Goal: Task Accomplishment & Management: Use online tool/utility

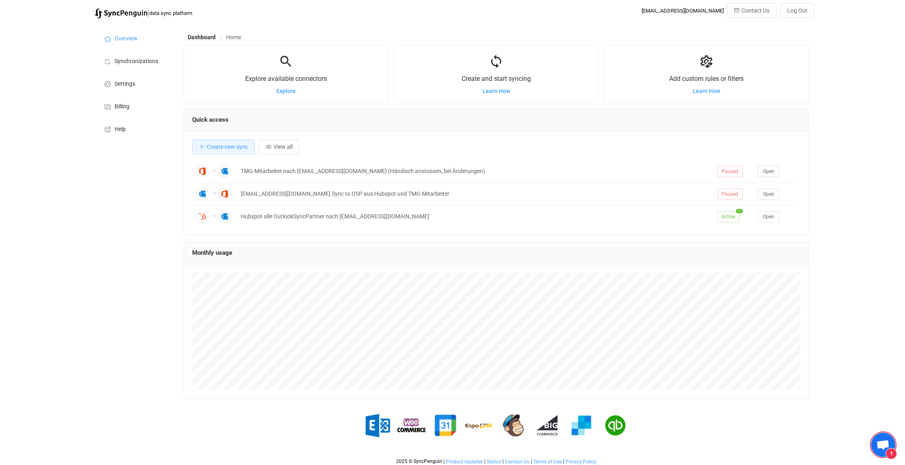
scroll to position [3834, 0]
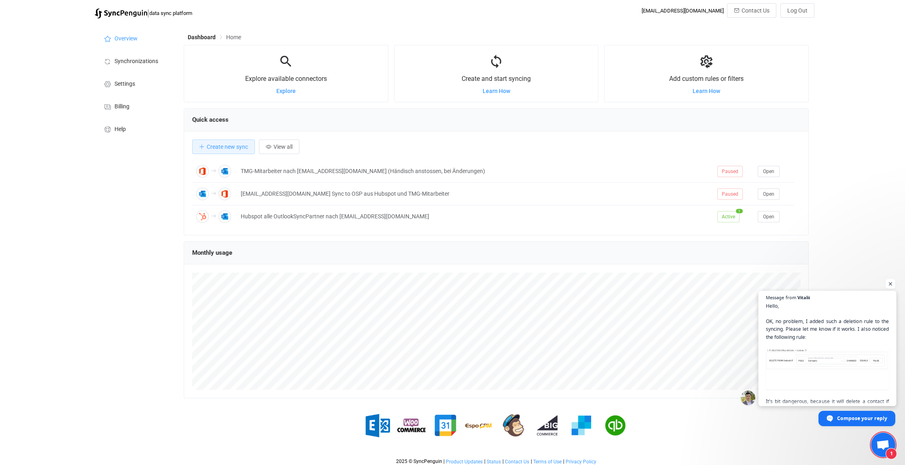
click at [833, 375] on span "Hello, OK, no problem, I added such a deletion rule to the syncing. Please let …" at bounding box center [827, 369] width 123 height 135
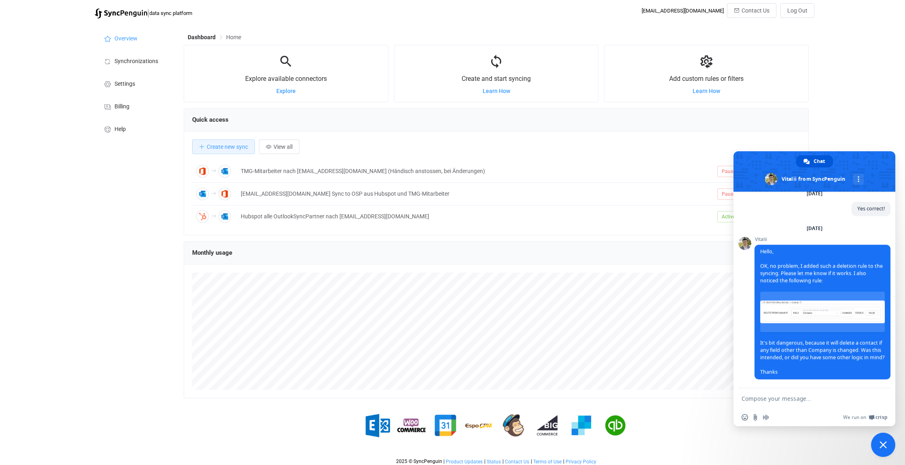
scroll to position [3874, 0]
drag, startPoint x: 801, startPoint y: 373, endPoint x: 761, endPoint y: 334, distance: 56.7
click at [761, 334] on span "Hello, OK, no problem, I added such a deletion rule to the syncing. Please let …" at bounding box center [823, 312] width 136 height 135
drag, startPoint x: 761, startPoint y: 334, endPoint x: 771, endPoint y: 337, distance: 10.8
click at [795, 356] on span "Hello, OK, no problem, I added such a deletion rule to the syncing. Please let …" at bounding box center [823, 312] width 136 height 135
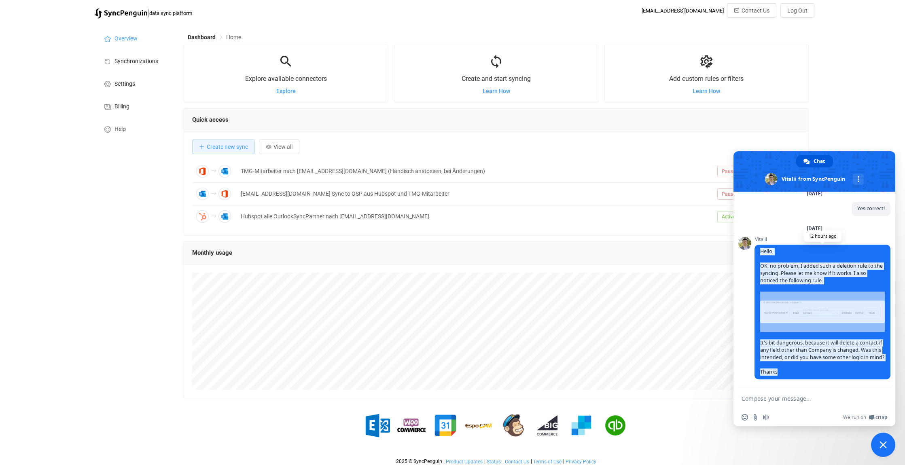
drag, startPoint x: 783, startPoint y: 372, endPoint x: 760, endPoint y: 239, distance: 135.1
click at [760, 245] on span "Hello, OK, no problem, I added such a deletion rule to the syncing. Please let …" at bounding box center [823, 312] width 136 height 135
copy span "Hello, OK, no problem, I added such a deletion rule to the syncing. Please let …"
click at [798, 301] on img at bounding box center [823, 312] width 125 height 23
click at [880, 337] on span "Hello, OK, no problem, I added such a deletion rule to the syncing. Please let …" at bounding box center [823, 312] width 136 height 135
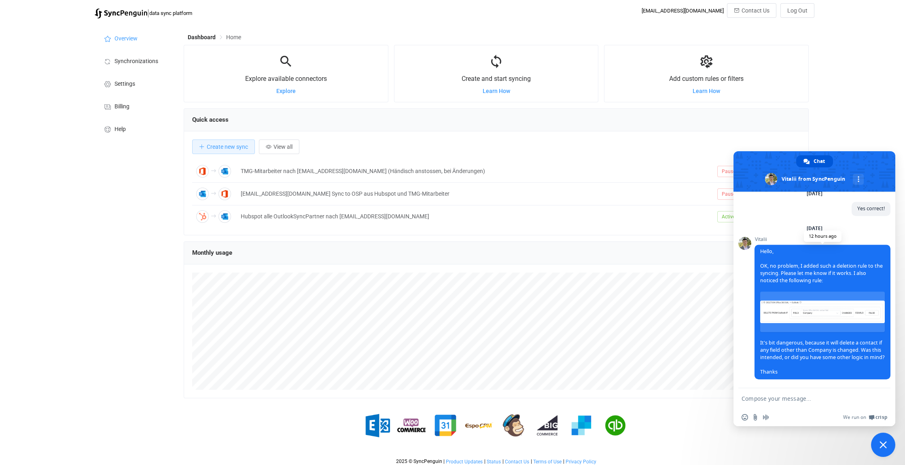
click at [814, 302] on img at bounding box center [823, 312] width 125 height 23
click at [888, 445] on span "Close chat" at bounding box center [883, 445] width 24 height 24
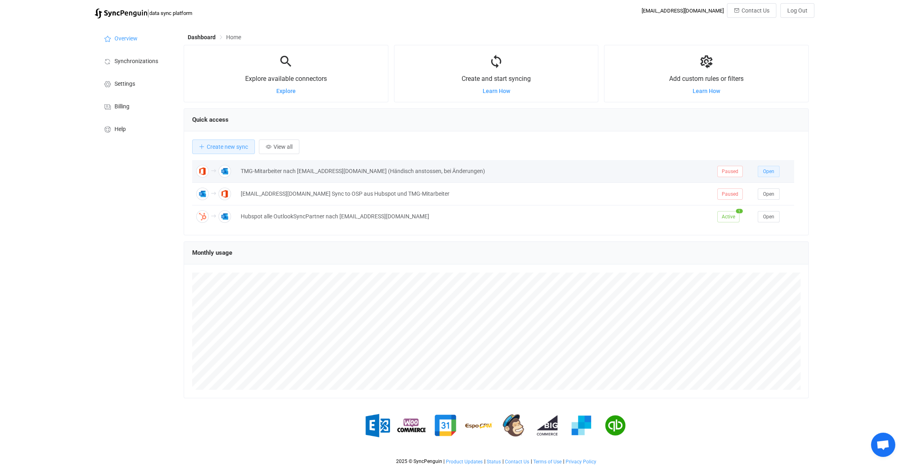
click at [770, 170] on span "Open" at bounding box center [768, 172] width 11 height 6
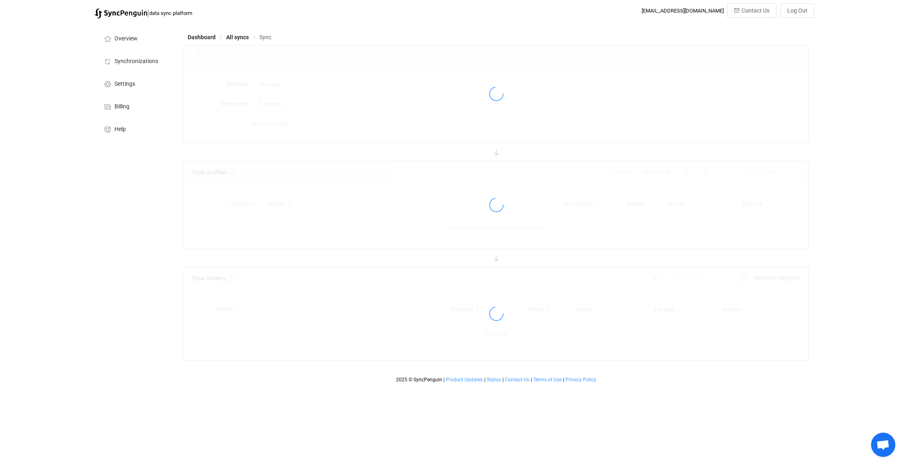
type input "Office 365 GAL → Outlook"
type input "24 hours"
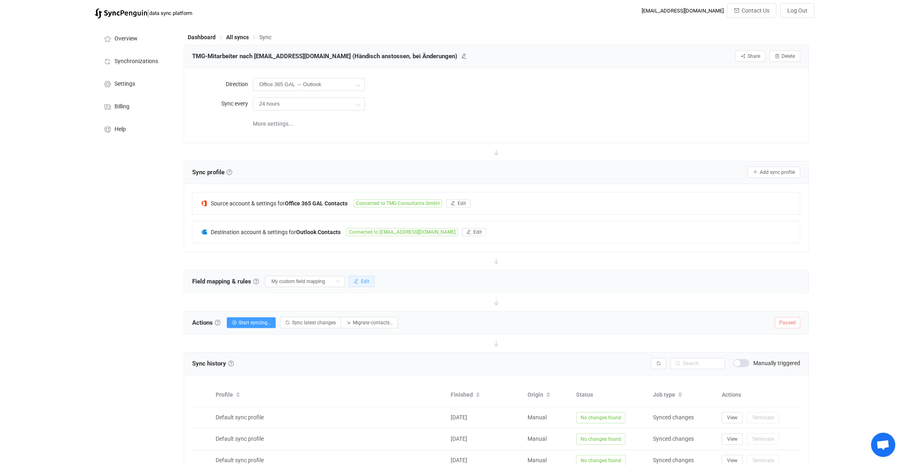
click at [368, 279] on span "Edit" at bounding box center [365, 282] width 8 height 6
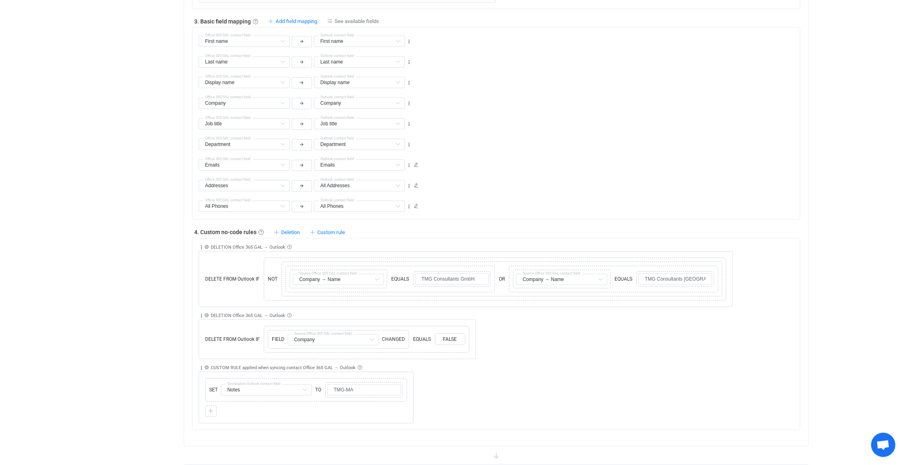
scroll to position [567, 0]
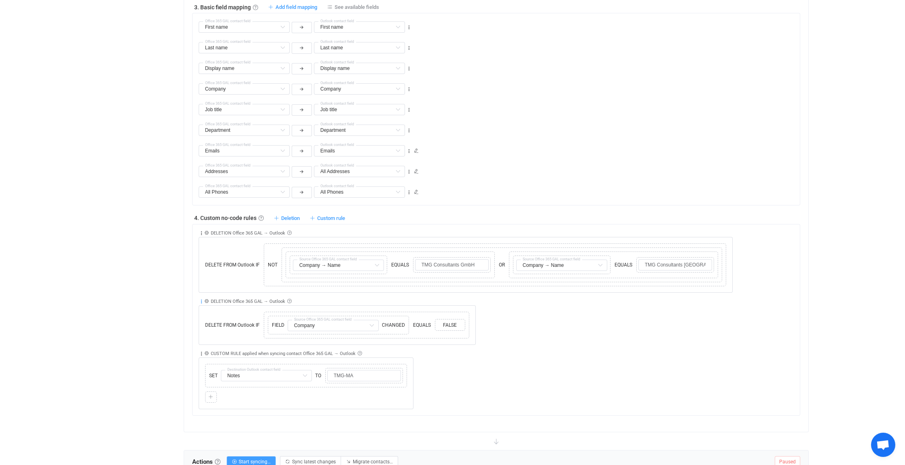
click at [201, 299] on icon at bounding box center [202, 302] width 6 height 6
click at [181, 363] on li "Delete" at bounding box center [175, 362] width 53 height 15
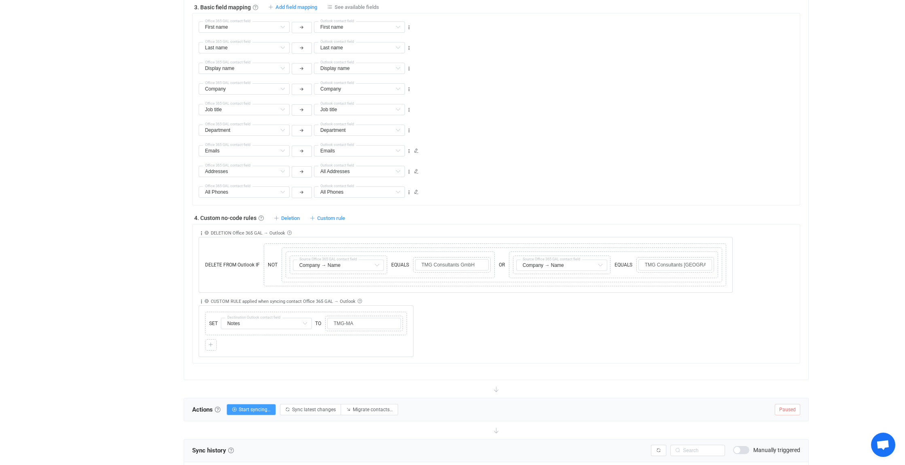
click at [485, 332] on div "Collapse Move up Move down Delete Applied to Only contact(s) from Office 365 GA…" at bounding box center [500, 325] width 602 height 64
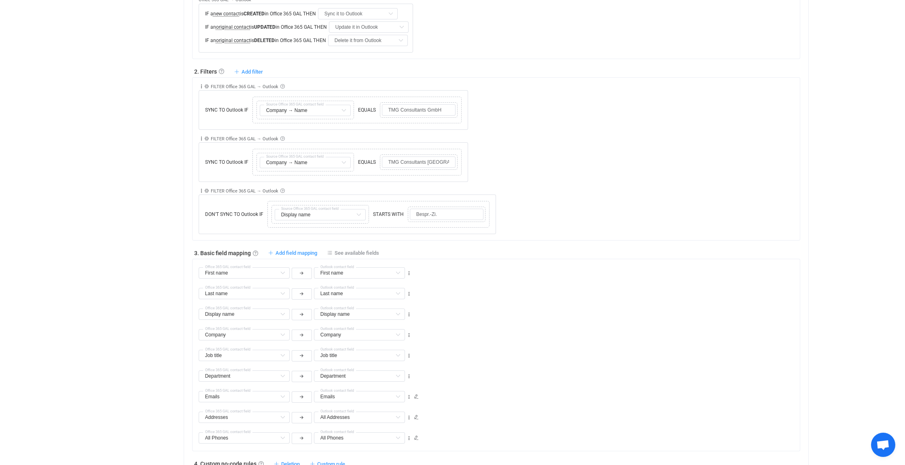
scroll to position [243, 0]
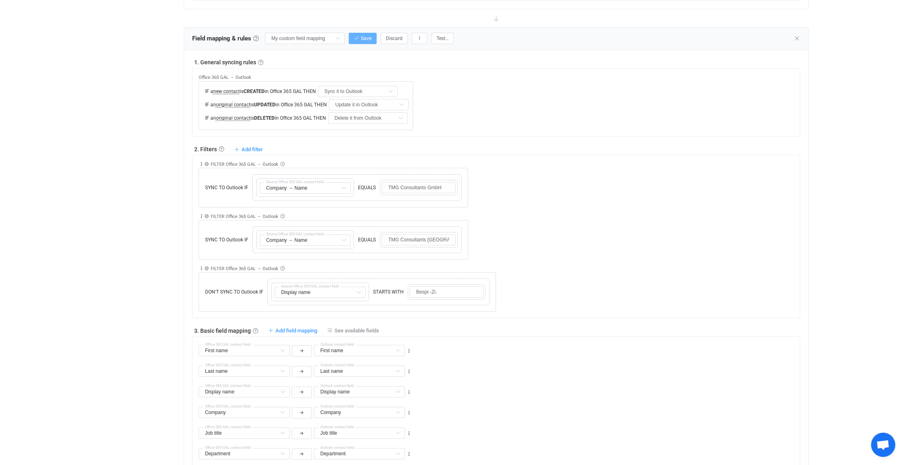
click at [367, 33] on button "Save" at bounding box center [363, 38] width 28 height 11
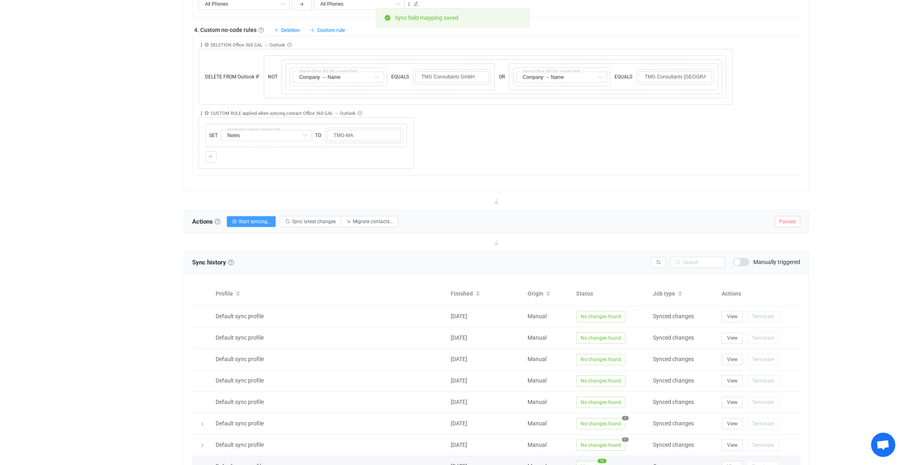
scroll to position [805, 0]
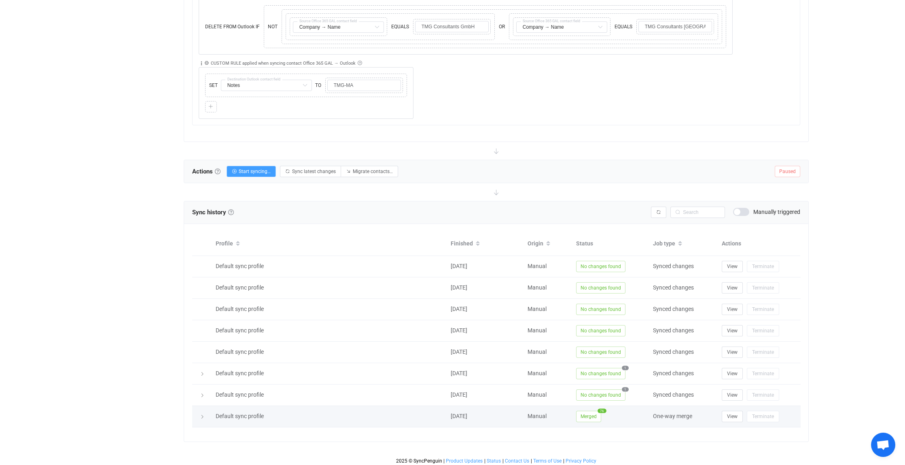
click at [202, 415] on icon at bounding box center [202, 417] width 5 height 5
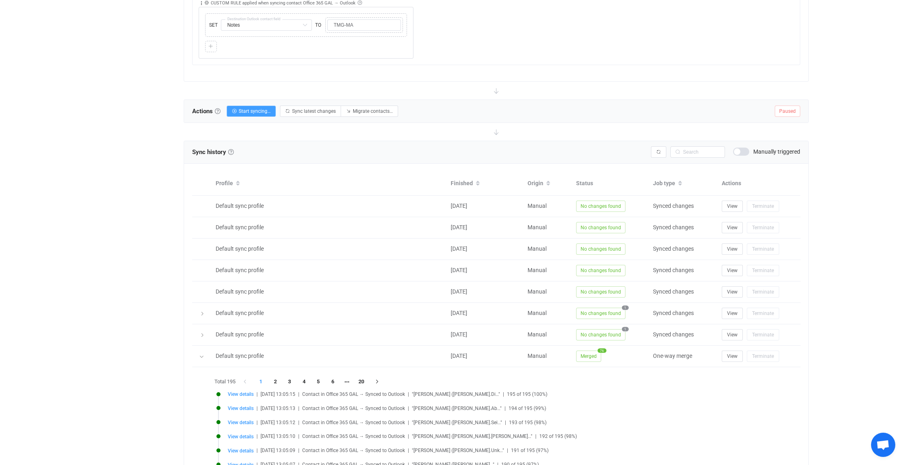
scroll to position [886, 0]
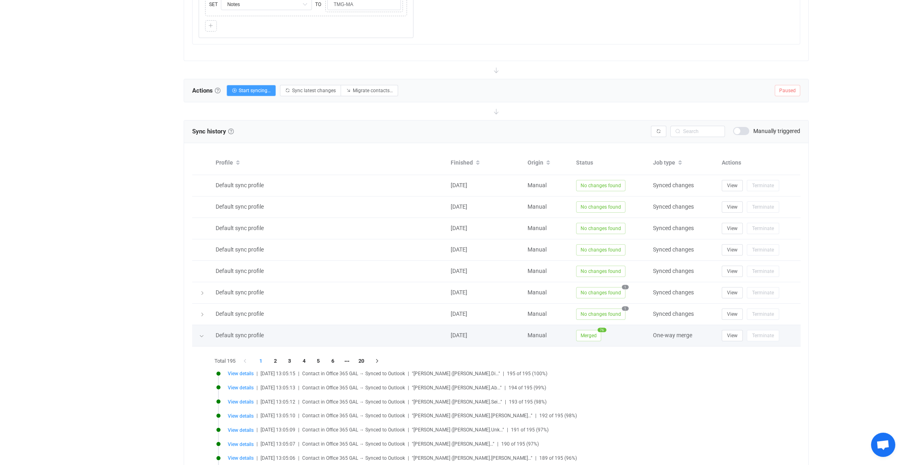
click at [204, 334] on div at bounding box center [202, 335] width 8 height 11
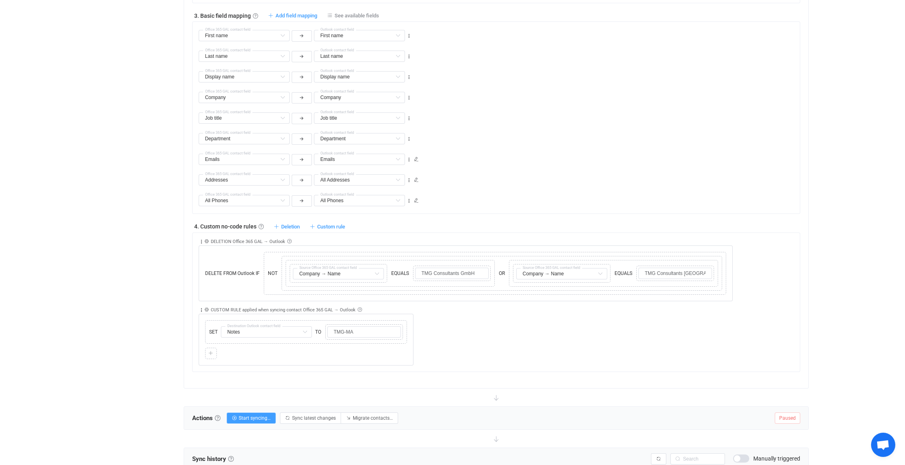
scroll to position [562, 0]
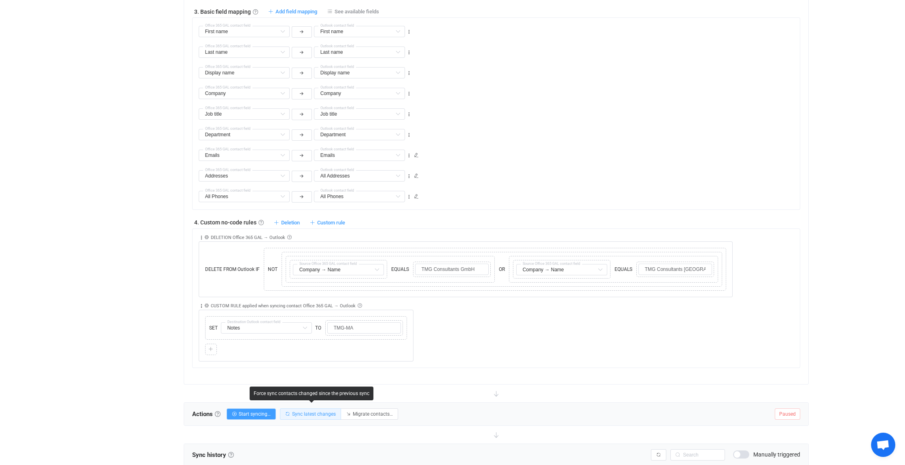
click at [308, 412] on span "Sync latest changes" at bounding box center [314, 415] width 44 height 6
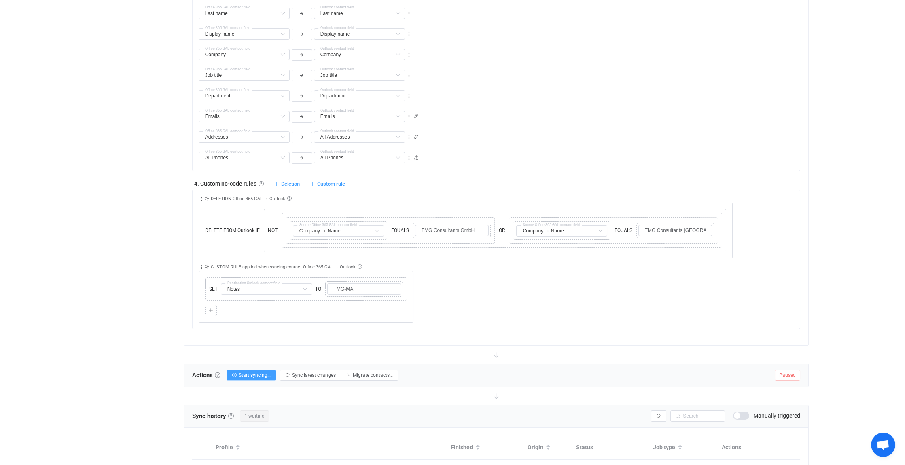
scroll to position [684, 0]
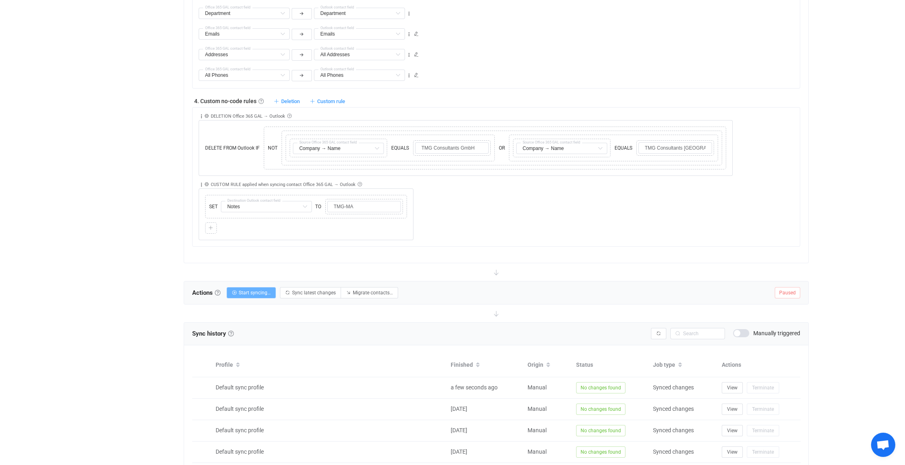
click at [249, 290] on span "Start syncing…" at bounding box center [255, 293] width 32 height 6
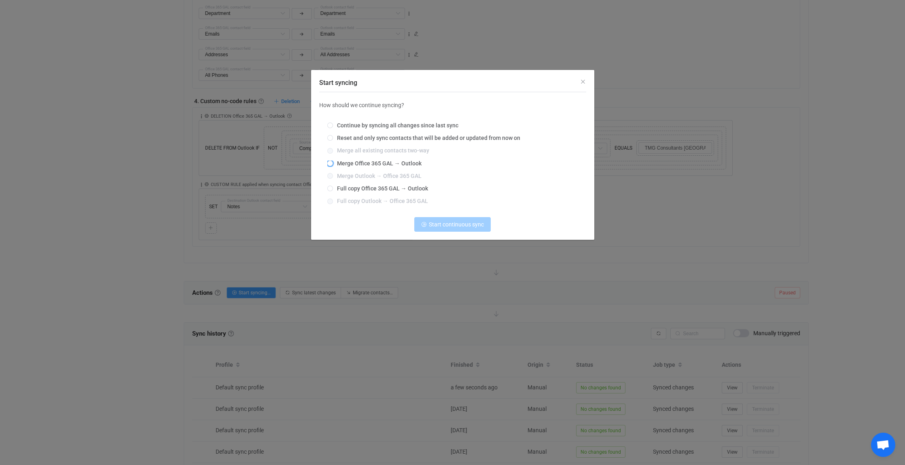
click at [343, 164] on span "Merge Office 365 GAL → Outlook" at bounding box center [377, 163] width 89 height 6
click at [333, 164] on input "Merge Office 365 GAL → Outlook" at bounding box center [330, 164] width 6 height 6
radio input "true"
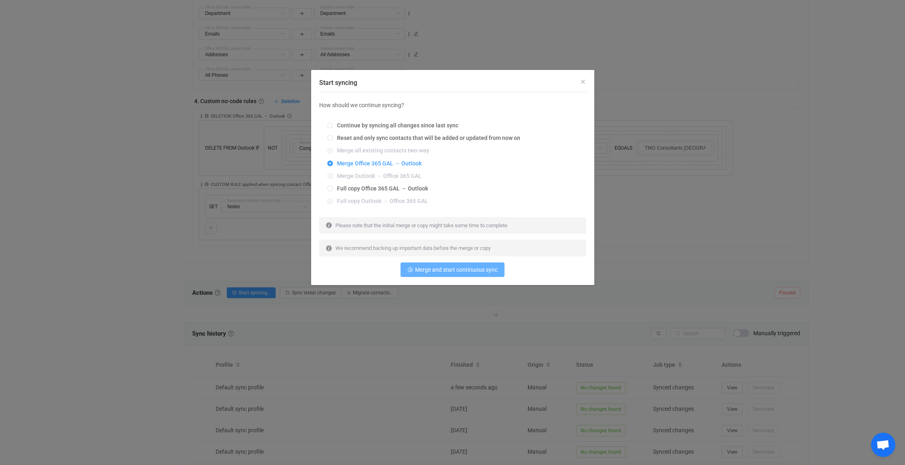
click at [461, 270] on span "Merge and start continuous sync" at bounding box center [456, 270] width 83 height 6
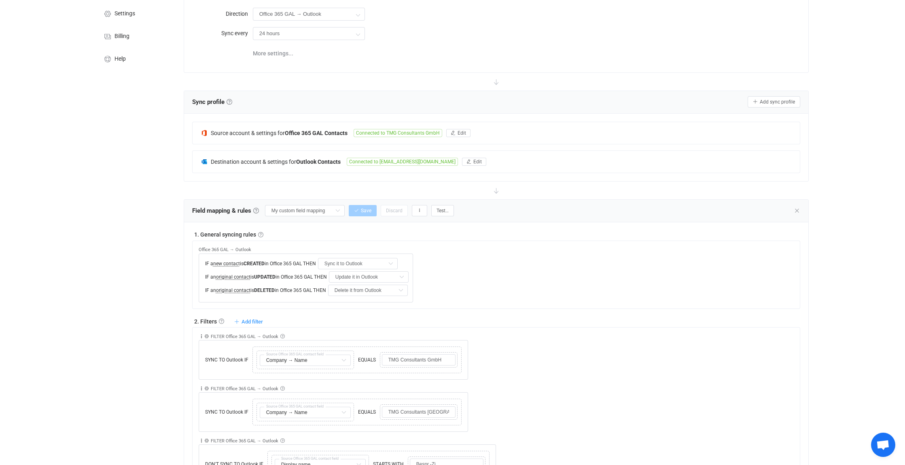
scroll to position [0, 0]
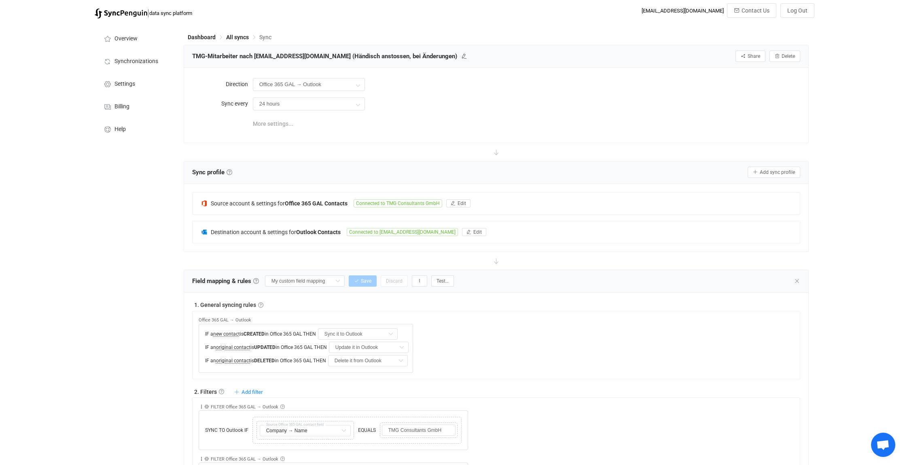
click at [278, 123] on span "More settings..." at bounding box center [273, 124] width 40 height 16
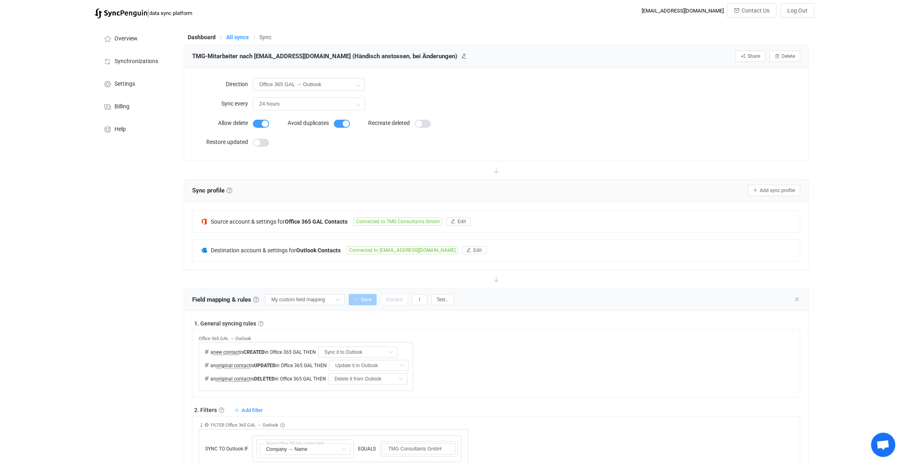
click at [240, 36] on span "All syncs" at bounding box center [237, 37] width 23 height 6
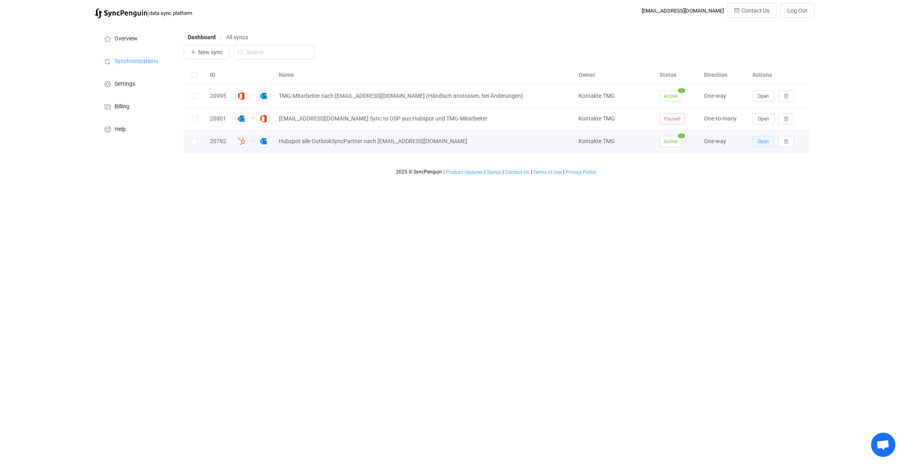
click at [767, 142] on span "Open" at bounding box center [763, 142] width 11 height 6
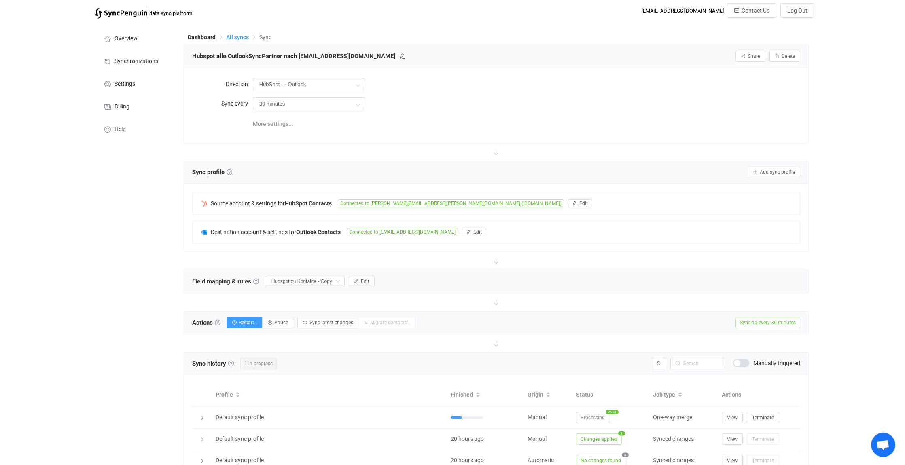
click at [238, 36] on span "All syncs" at bounding box center [237, 37] width 23 height 6
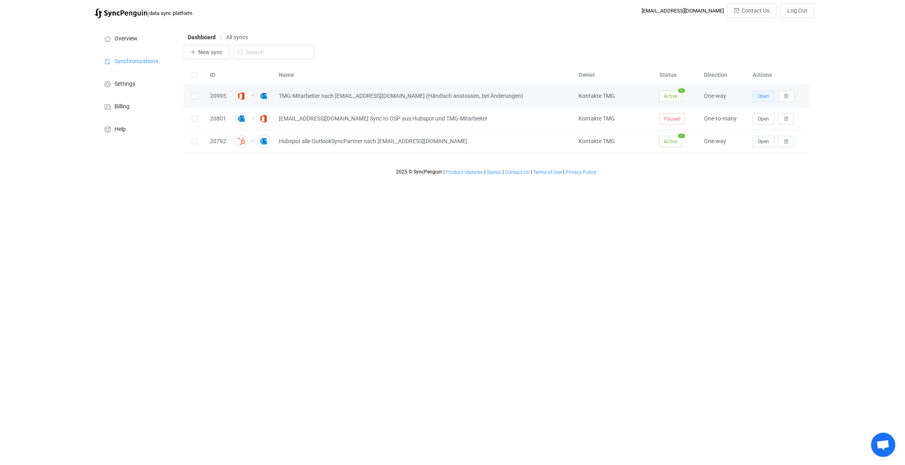
click at [758, 96] on span "Open" at bounding box center [763, 96] width 11 height 6
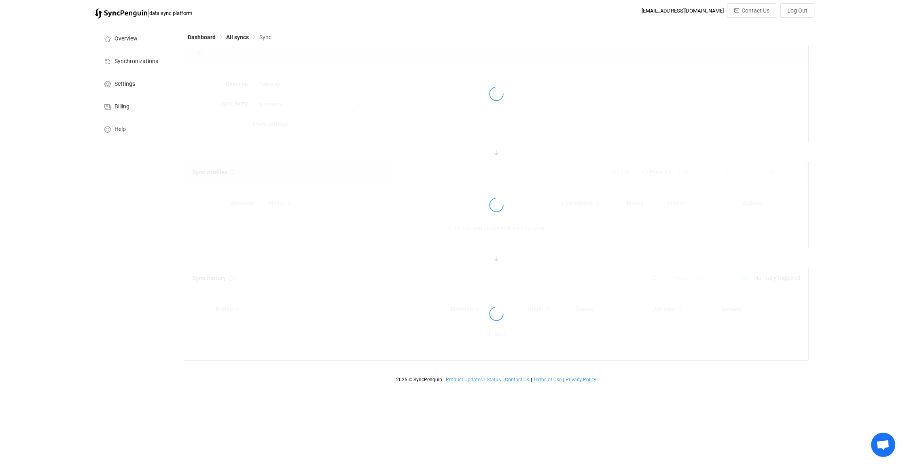
type input "Office 365 GAL → Outlook"
type input "24 hours"
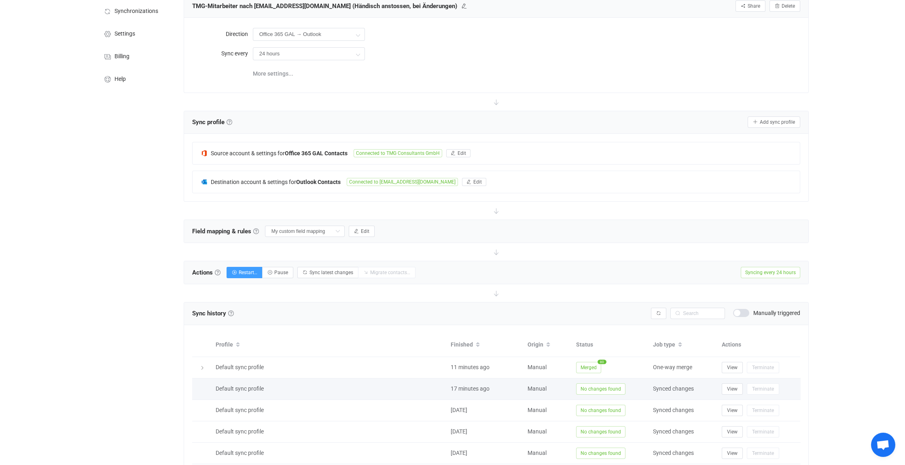
scroll to position [81, 0]
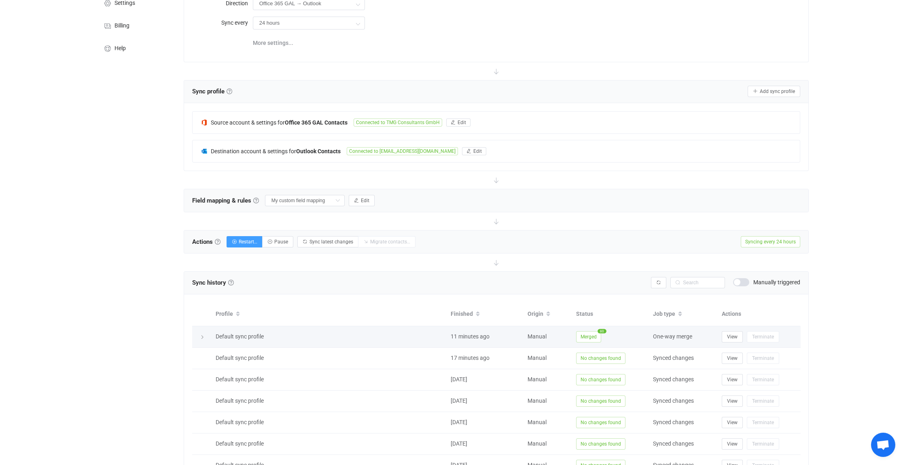
click at [202, 335] on icon at bounding box center [202, 337] width 5 height 5
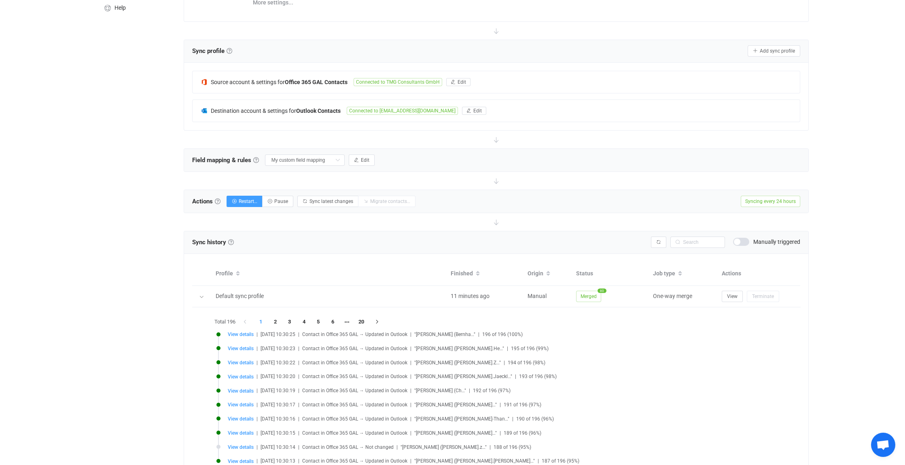
scroll to position [162, 0]
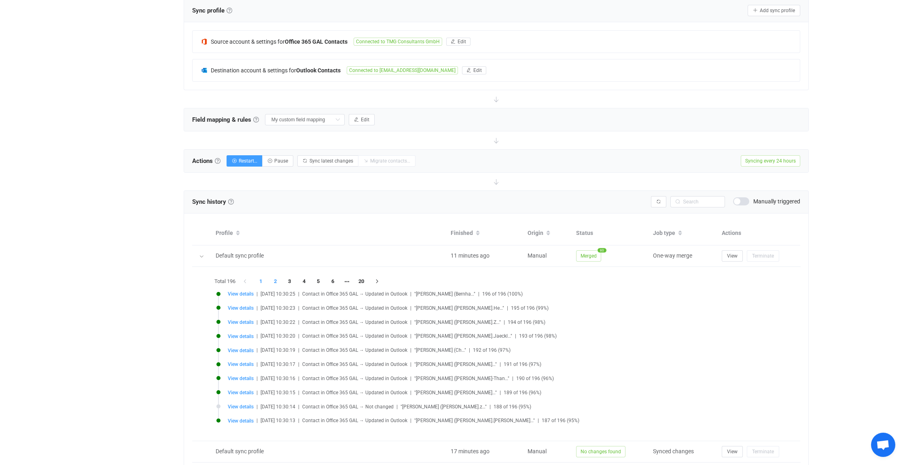
click at [277, 280] on li "2" at bounding box center [275, 281] width 15 height 11
click at [291, 279] on li "3" at bounding box center [290, 281] width 15 height 11
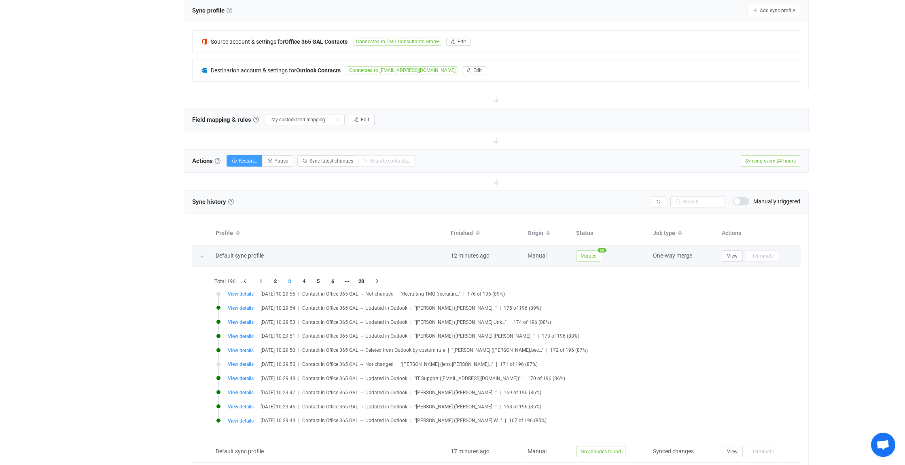
click at [201, 255] on icon at bounding box center [201, 256] width 5 height 5
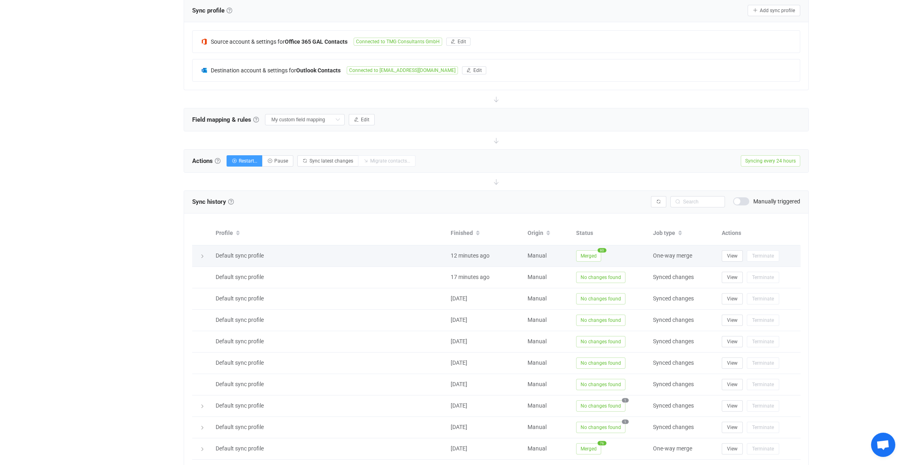
click at [201, 255] on icon at bounding box center [202, 256] width 5 height 5
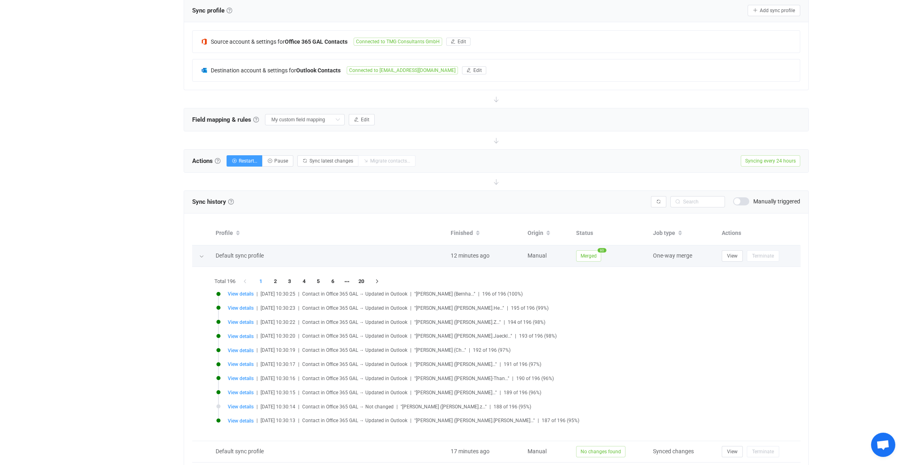
click at [201, 255] on icon at bounding box center [201, 256] width 5 height 5
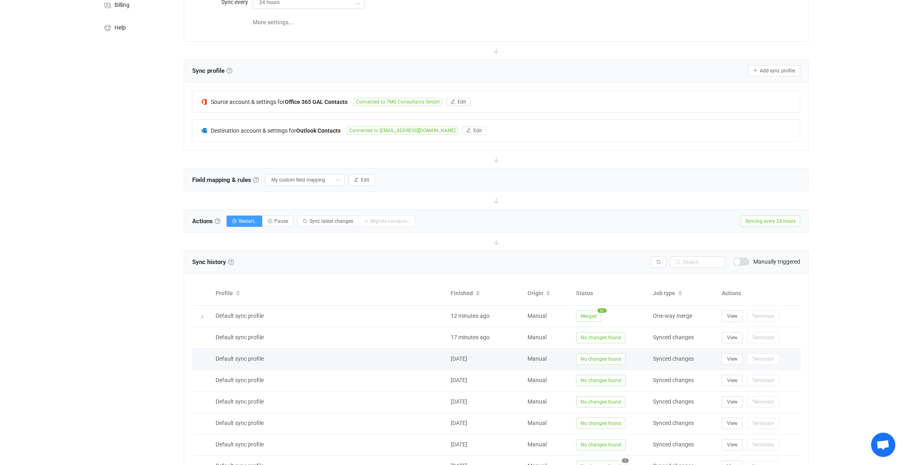
scroll to position [0, 0]
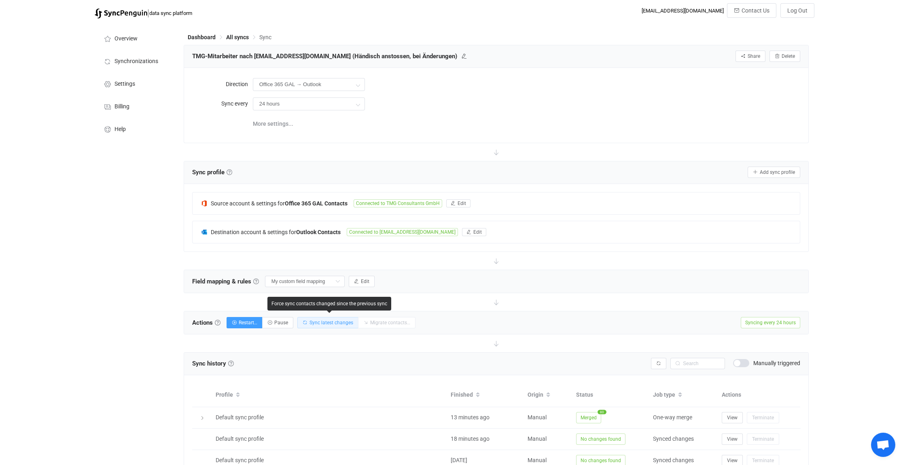
click at [328, 322] on span "Sync latest changes" at bounding box center [332, 323] width 44 height 6
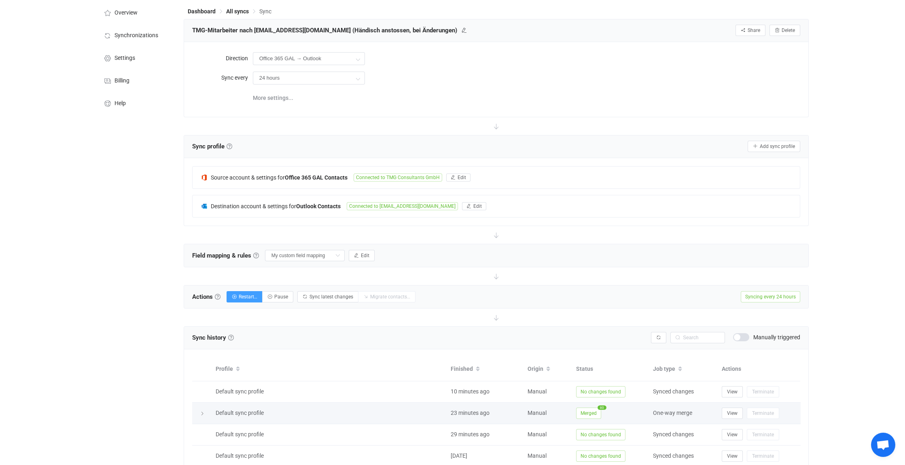
scroll to position [40, 0]
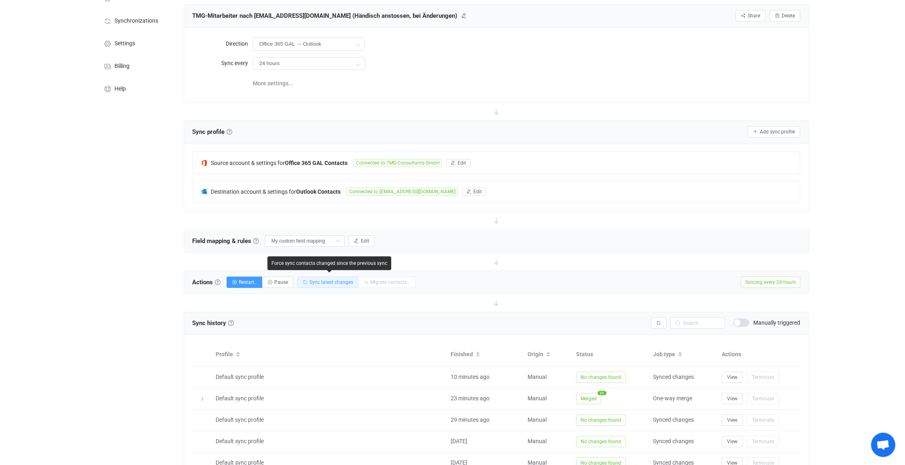
click at [341, 280] on span "Sync latest changes" at bounding box center [332, 283] width 44 height 6
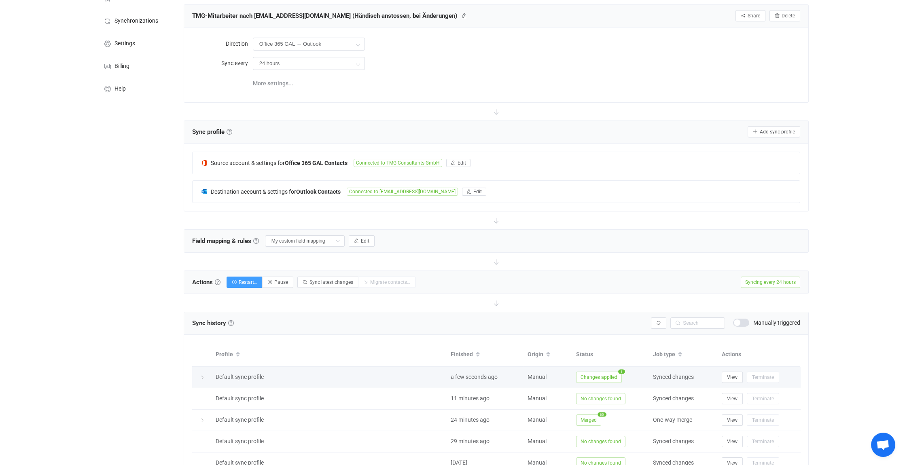
click at [204, 376] on icon at bounding box center [202, 378] width 5 height 5
